Goal: Task Accomplishment & Management: Manage account settings

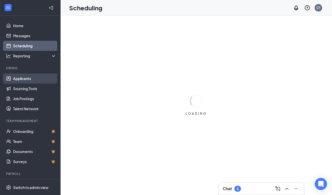
click at [25, 77] on link "Applicants" at bounding box center [34, 79] width 43 height 10
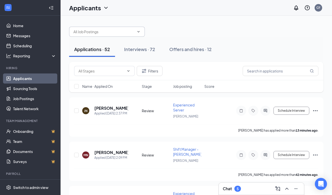
click at [139, 35] on span at bounding box center [107, 32] width 76 height 10
click at [117, 34] on input "text" at bounding box center [103, 32] width 61 height 6
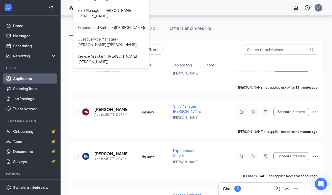
scroll to position [46, 0]
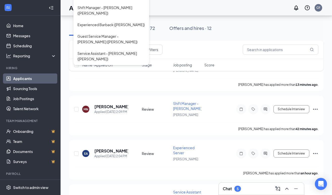
click at [114, 68] on div "Experienced Server (JOEY DTLA)" at bounding box center [109, 71] width 64 height 6
type input "Experienced Server (JOEY DTLA)"
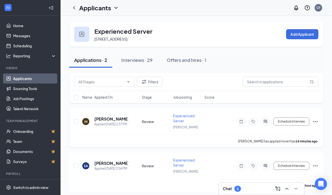
scroll to position [2, 0]
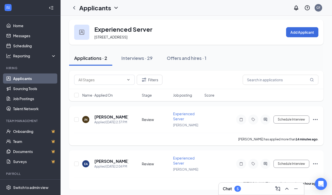
click at [180, 114] on span "Experienced Server" at bounding box center [183, 117] width 21 height 10
click at [110, 120] on div "Applied Today 2:37 PM" at bounding box center [111, 122] width 34 height 5
click at [111, 117] on h5 "[PERSON_NAME]" at bounding box center [111, 117] width 34 height 6
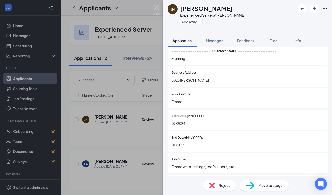
scroll to position [967, 0]
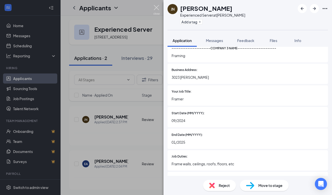
click at [157, 8] on img at bounding box center [156, 10] width 6 height 10
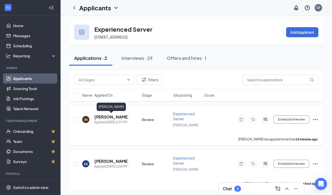
click at [119, 117] on h5 "[PERSON_NAME]" at bounding box center [111, 117] width 34 height 6
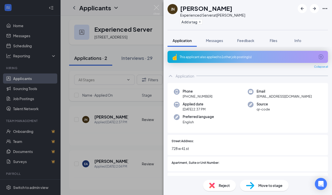
click at [326, 8] on icon "Ellipses" at bounding box center [325, 9] width 6 height 6
click at [272, 19] on link "View full application" at bounding box center [286, 18] width 33 height 6
click at [327, 8] on icon "Ellipses" at bounding box center [325, 9] width 6 height 6
click at [299, 18] on link "View full application" at bounding box center [286, 18] width 33 height 6
click at [278, 43] on div "Files" at bounding box center [273, 40] width 10 height 5
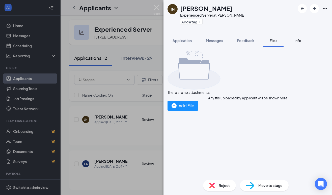
click at [298, 41] on span "Info" at bounding box center [297, 40] width 7 height 5
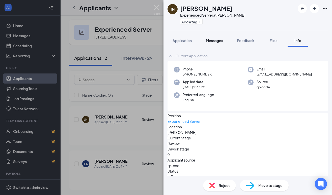
click at [217, 42] on span "Messages" at bounding box center [214, 40] width 17 height 5
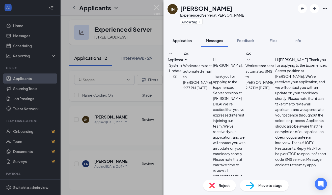
click at [182, 40] on span "Application" at bounding box center [181, 40] width 19 height 5
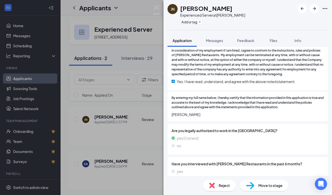
scroll to position [1441, 0]
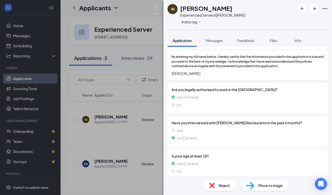
click at [326, 7] on icon "Ellipses" at bounding box center [325, 9] width 6 height 6
click at [325, 8] on icon "Ellipses" at bounding box center [325, 9] width 6 height 6
click at [159, 9] on img at bounding box center [156, 10] width 6 height 10
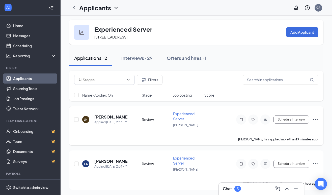
click at [316, 119] on icon "Ellipses" at bounding box center [315, 120] width 6 height 6
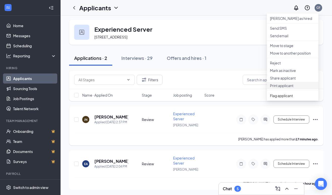
click at [302, 88] on p "Print applicant" at bounding box center [292, 85] width 45 height 5
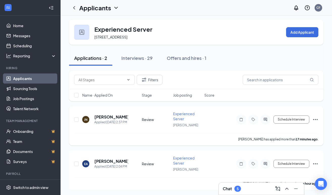
click at [317, 120] on icon "Ellipses" at bounding box center [315, 120] width 6 height 6
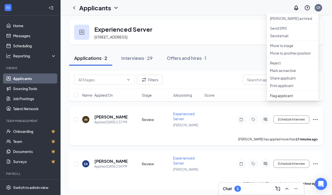
click at [213, 121] on div "JN Jamieson Nelvis Applied Today 2:37 PM Review Experienced Server JOEY DTLA Sc…" at bounding box center [196, 122] width 244 height 22
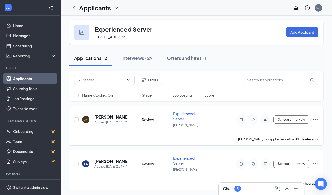
click at [183, 113] on span "Experienced Server" at bounding box center [183, 117] width 21 height 10
click at [182, 114] on span "Experienced Server" at bounding box center [183, 117] width 21 height 10
click at [122, 116] on h5 "[PERSON_NAME]" at bounding box center [111, 117] width 34 height 6
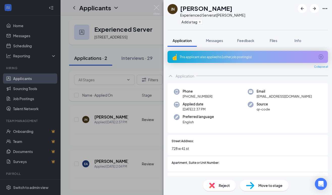
click at [261, 185] on span "Move to stage" at bounding box center [270, 186] width 24 height 6
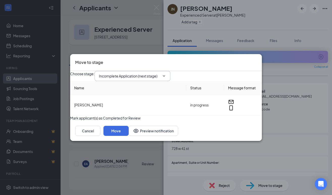
click at [166, 74] on icon "ChevronDown" at bounding box center [164, 76] width 4 height 4
click at [170, 71] on span "Incomplete Application (next stage)" at bounding box center [133, 76] width 76 height 10
click at [166, 74] on icon "ChevronDown" at bounding box center [164, 76] width 4 height 4
click at [150, 73] on input "Incomplete Application (next stage)" at bounding box center [129, 76] width 61 height 6
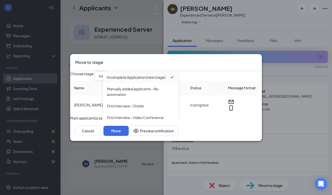
scroll to position [19, 0]
click at [142, 103] on div "First Interview - Onsite" at bounding box center [125, 106] width 37 height 6
type input "First Interview - Onsite"
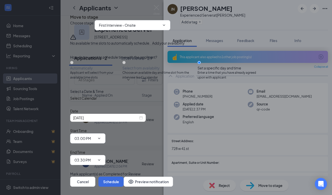
scroll to position [12, 0]
click at [124, 177] on button "Schedule" at bounding box center [110, 182] width 25 height 10
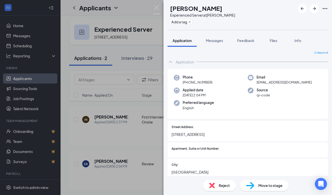
click at [161, 8] on div "EA Elizabeth Aguilar Experienced Server at JOEY DTLA Add a tag Application Mess…" at bounding box center [166, 97] width 332 height 195
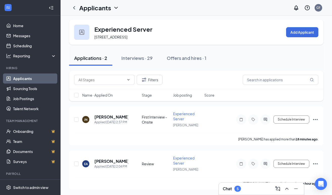
click at [155, 7] on div "Applicants CF" at bounding box center [195, 8] width 271 height 16
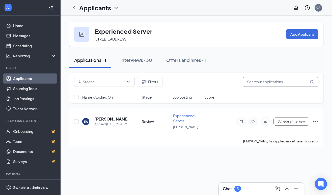
click at [272, 84] on input "text" at bounding box center [280, 82] width 76 height 10
click at [130, 59] on div "Interviews · 30" at bounding box center [136, 60] width 32 height 6
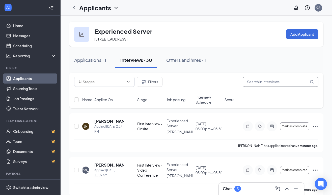
click at [278, 84] on input "text" at bounding box center [280, 82] width 76 height 10
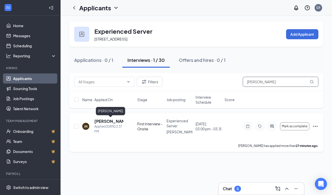
type input "Jamieson"
click at [103, 122] on h5 "[PERSON_NAME]" at bounding box center [108, 122] width 29 height 6
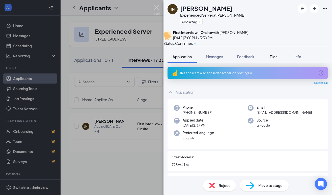
click at [275, 59] on span "Files" at bounding box center [273, 56] width 8 height 5
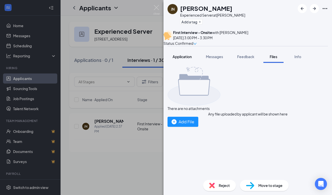
click at [181, 59] on span "Application" at bounding box center [181, 56] width 19 height 5
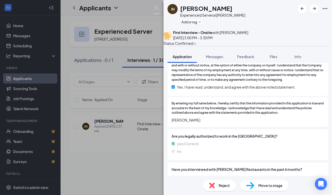
scroll to position [1462, 0]
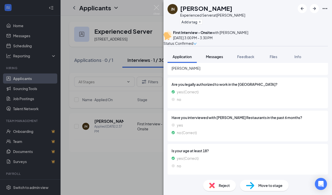
click at [221, 59] on span "Messages" at bounding box center [214, 56] width 17 height 5
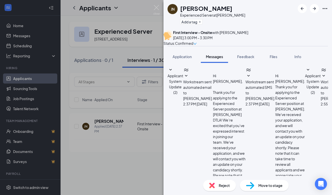
scroll to position [72, 0]
click at [300, 59] on span "Info" at bounding box center [297, 56] width 7 height 5
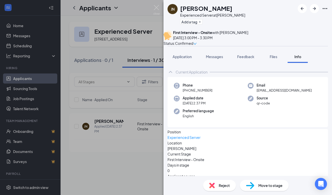
scroll to position [1, 0]
click at [274, 63] on button "Files" at bounding box center [273, 56] width 20 height 13
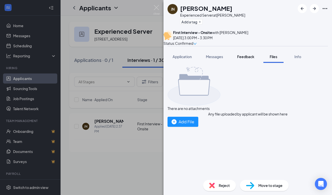
click at [241, 59] on span "Feedback" at bounding box center [245, 56] width 17 height 5
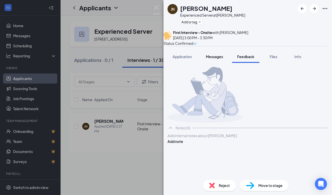
click at [205, 63] on button "Messages" at bounding box center [214, 56] width 27 height 13
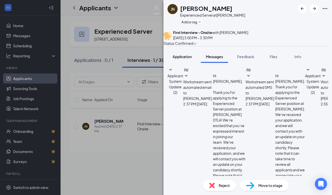
scroll to position [55, 0]
click at [179, 59] on span "Application" at bounding box center [181, 56] width 19 height 5
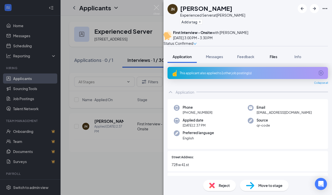
click at [278, 59] on div "Files" at bounding box center [273, 56] width 10 height 5
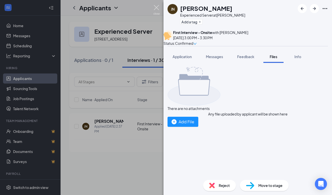
click at [155, 9] on img at bounding box center [156, 10] width 6 height 10
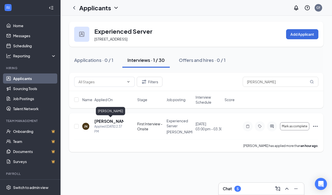
click at [102, 120] on h5 "[PERSON_NAME]" at bounding box center [108, 122] width 29 height 6
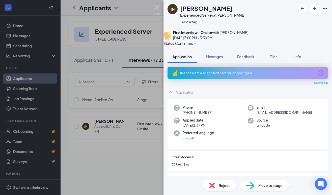
click at [311, 53] on div "JN Jamieson Nelvis Experienced Server at JOEY DTLA Add a tag First Interview - …" at bounding box center [247, 97] width 168 height 195
click at [298, 59] on span "Info" at bounding box center [297, 56] width 7 height 5
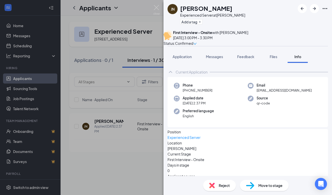
click at [311, 59] on div "Application Messages Feedback Files Info" at bounding box center [247, 56] width 160 height 13
click at [296, 58] on button "Info" at bounding box center [297, 56] width 20 height 13
click at [302, 59] on div "Info" at bounding box center [297, 56] width 10 height 5
click at [323, 9] on icon "Ellipses" at bounding box center [324, 8] width 5 height 1
click at [325, 8] on icon "Ellipses" at bounding box center [325, 9] width 6 height 6
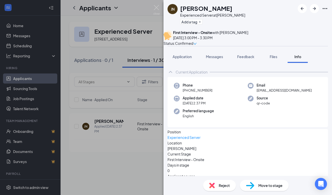
click at [249, 8] on div "JN Jamieson Nelvis Experienced Server at JOEY DTLA Add a tag" at bounding box center [247, 15] width 168 height 30
click at [134, 20] on div "JN Jamieson Nelvis Experienced Server at JOEY DTLA Add a tag First Interview - …" at bounding box center [166, 97] width 332 height 195
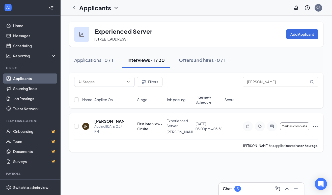
click at [316, 126] on icon "Ellipses" at bounding box center [315, 127] width 6 height 6
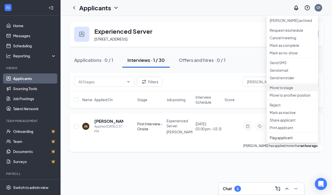
click at [301, 90] on p "Move to stage" at bounding box center [291, 87] width 45 height 5
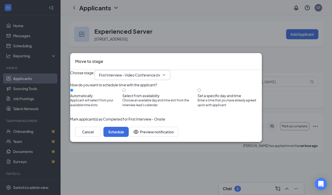
click at [166, 73] on span at bounding box center [163, 75] width 5 height 4
click at [166, 73] on icon "ChevronDown" at bounding box center [164, 75] width 4 height 4
click at [164, 70] on span "First Interview - Video Conference (next stage)" at bounding box center [133, 75] width 76 height 10
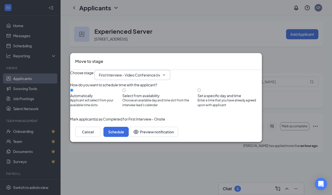
click at [155, 72] on input "First Interview - Video Conference (next stage)" at bounding box center [129, 75] width 61 height 6
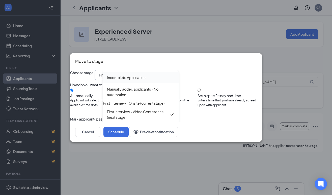
scroll to position [28, 0]
click at [140, 126] on div "Second Interview - Onsite" at bounding box center [128, 129] width 43 height 6
type input "Second Interview - Onsite"
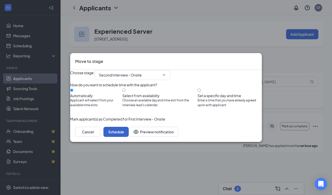
click at [129, 137] on button "Schedule" at bounding box center [115, 132] width 25 height 10
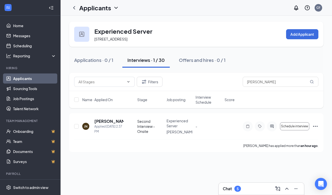
click at [267, 52] on div "Applications · 0 / 1 Interviews · 1 / 30 Offers and hires · 0 / 1" at bounding box center [196, 60] width 254 height 25
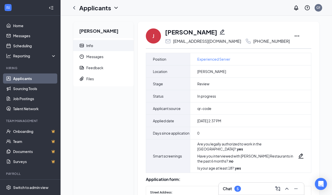
click at [294, 36] on icon "Ellipses" at bounding box center [296, 36] width 5 height 1
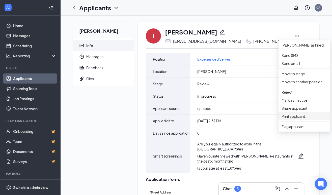
click at [296, 119] on p "Print applicant" at bounding box center [303, 117] width 45 height 6
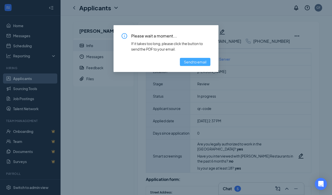
click at [191, 62] on span "Send to email" at bounding box center [195, 62] width 22 height 6
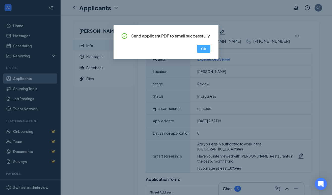
click at [205, 52] on button "OK" at bounding box center [203, 49] width 13 height 8
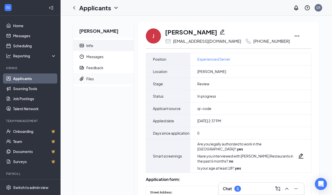
click at [89, 81] on div "Files" at bounding box center [90, 78] width 8 height 5
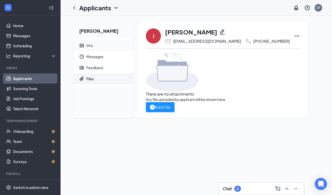
click at [87, 45] on div "Info" at bounding box center [89, 45] width 7 height 5
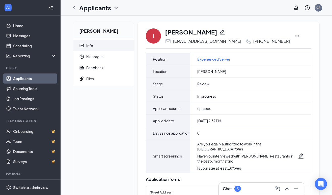
click at [294, 35] on icon "Ellipses" at bounding box center [297, 36] width 6 height 6
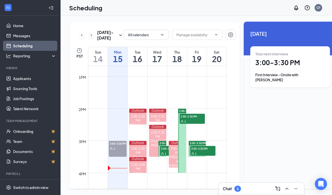
scroll to position [417, 0]
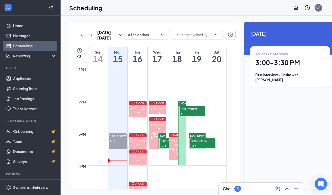
drag, startPoint x: 189, startPoint y: 124, endPoint x: 206, endPoint y: 117, distance: 18.8
click at [206, 117] on div "12am 1am 2am 3am 4am 5am 6am 7am 8am 9am 10am 11am 12pm 1pm 2pm 3pm 4pm 5pm 6pm…" at bounding box center [150, 36] width 151 height 774
click at [194, 111] on span "2:00-2:30 PM" at bounding box center [191, 108] width 25 height 5
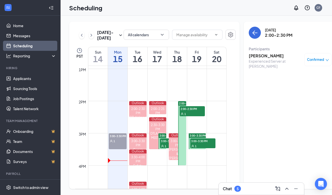
click at [255, 56] on h3 "[PERSON_NAME]" at bounding box center [275, 56] width 53 height 6
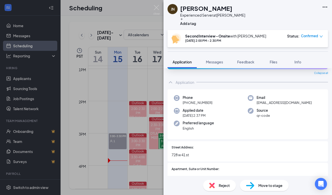
scroll to position [20, 0]
